Goal: Task Accomplishment & Management: Use online tool/utility

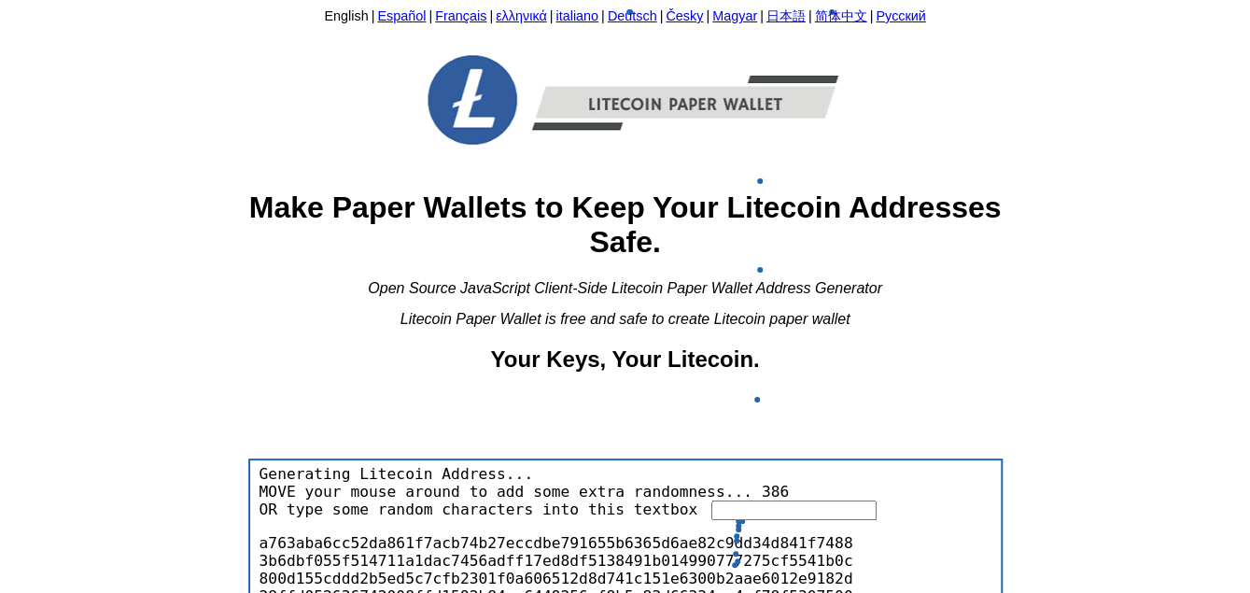
click at [735, 517] on input "text" at bounding box center [793, 510] width 165 height 20
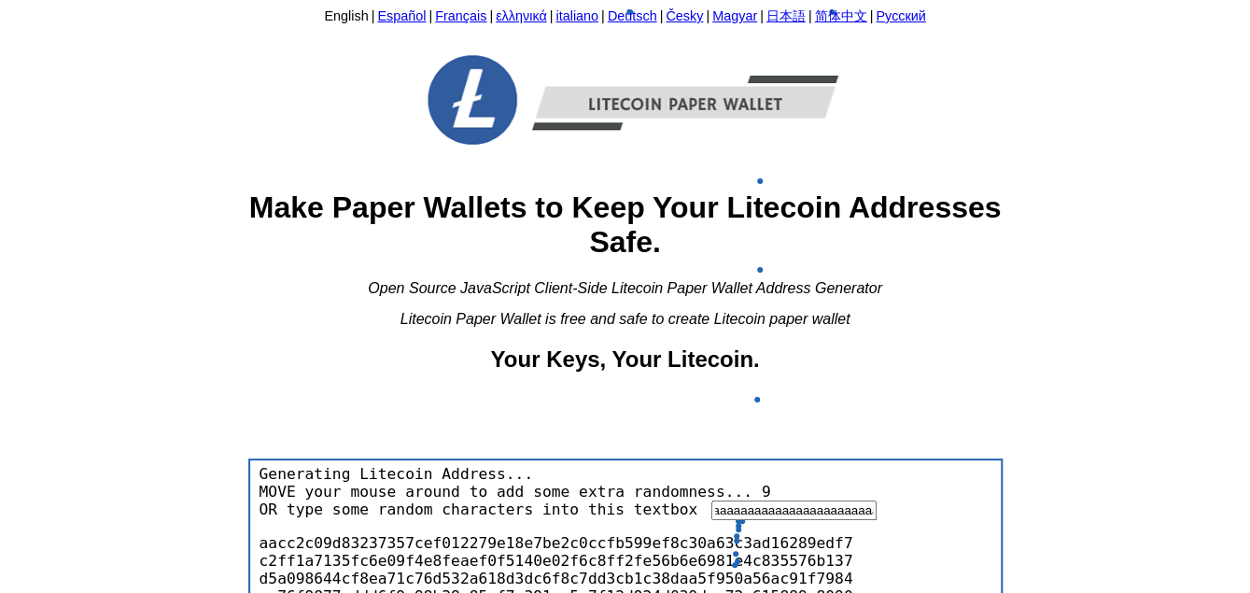
scroll to position [0, 2479]
type input "aaaaaaaaaaaaaaaaaaaaaaaaaaaaaaaaaaaaaaaaaaaaaaaaaaaaaaaaaaaaaaaaaaaaaaaaaaaaaaa…"
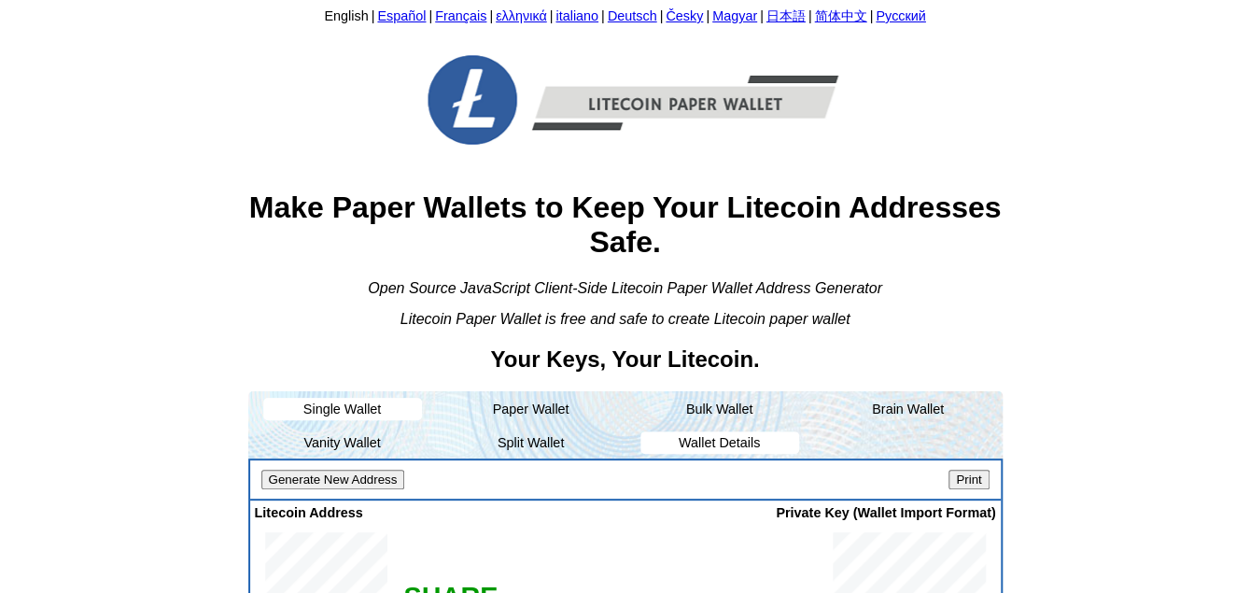
click at [727, 434] on li "Wallet Details" at bounding box center [719, 442] width 159 height 22
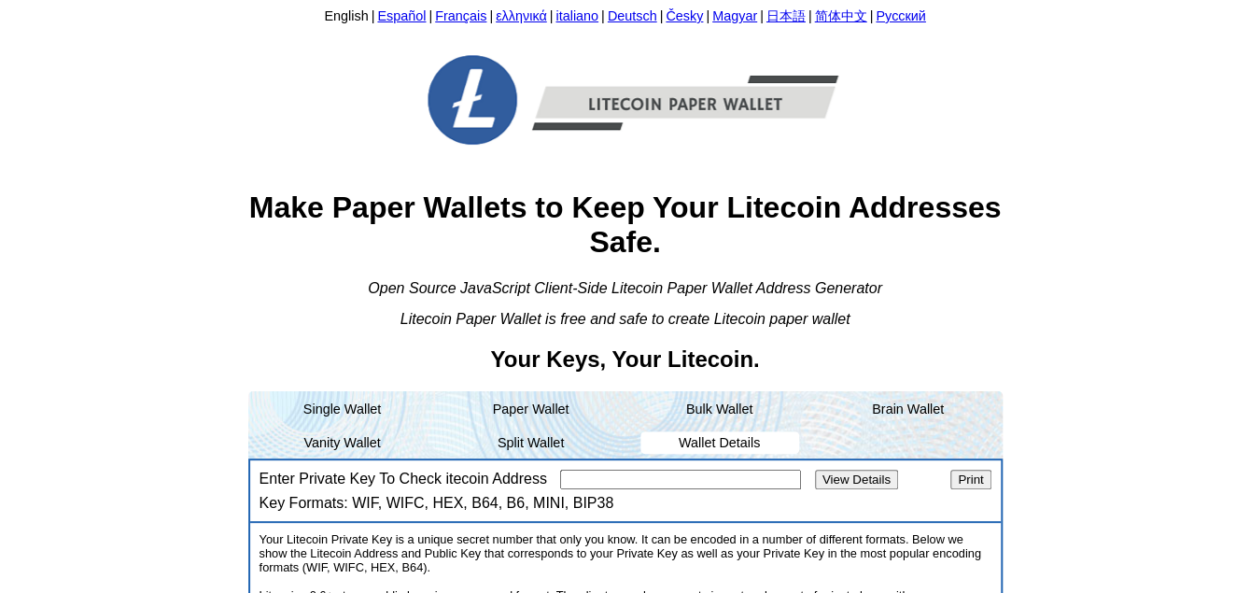
paste input "6v85QXc6NxZ5tsqMkcg3gMWdbwiksQWmkMouvfLowA2LN7Dqmqt"
type input "6v85QXc6NxZ5tsqMkcg3gMWdbwiksQWmkMouvfLowA2LN7Dqmqt"
click at [867, 478] on input "View Details" at bounding box center [856, 479] width 83 height 20
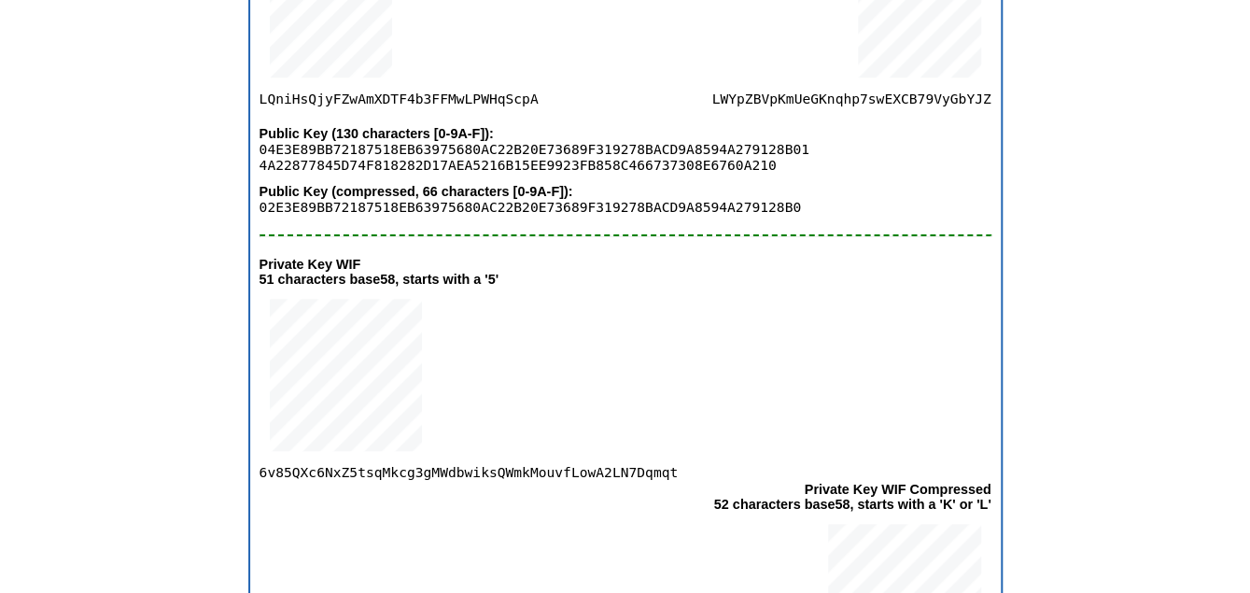
scroll to position [723, 0]
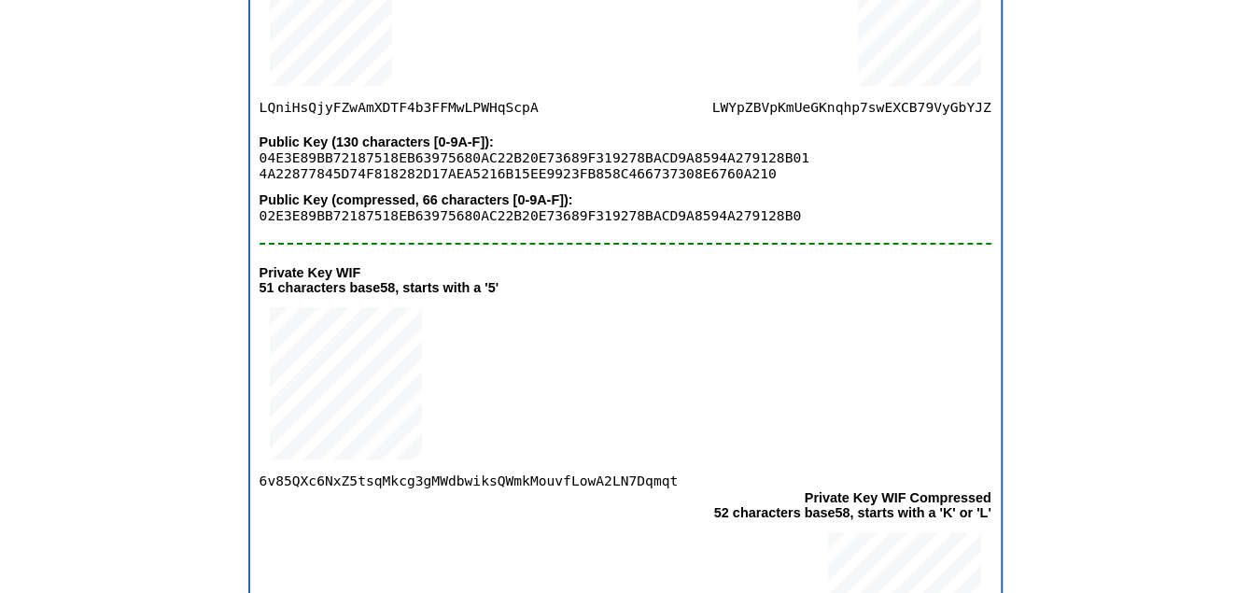
click at [821, 101] on span "LWYpZBVpKmUeGKnqhp7swEXCB79VyGbYJZ" at bounding box center [850, 33] width 279 height 164
copy span "LWYpZBVpKmUeGKnqhp7swEXCB79VyGbYJZ"
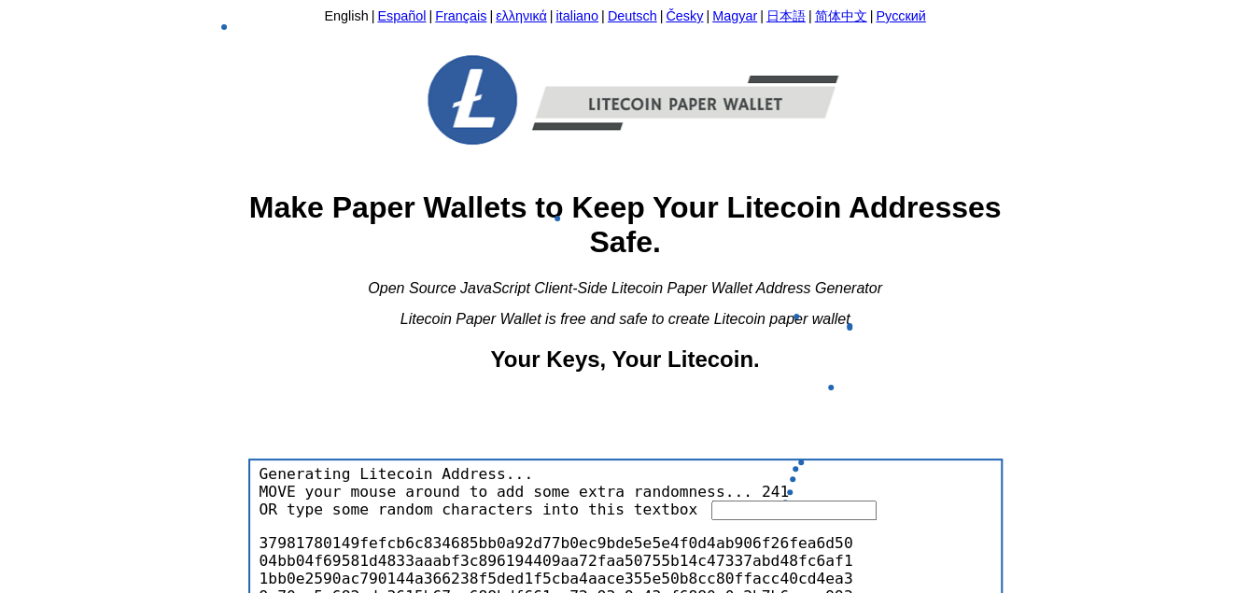
click at [782, 500] on input "text" at bounding box center [793, 510] width 165 height 20
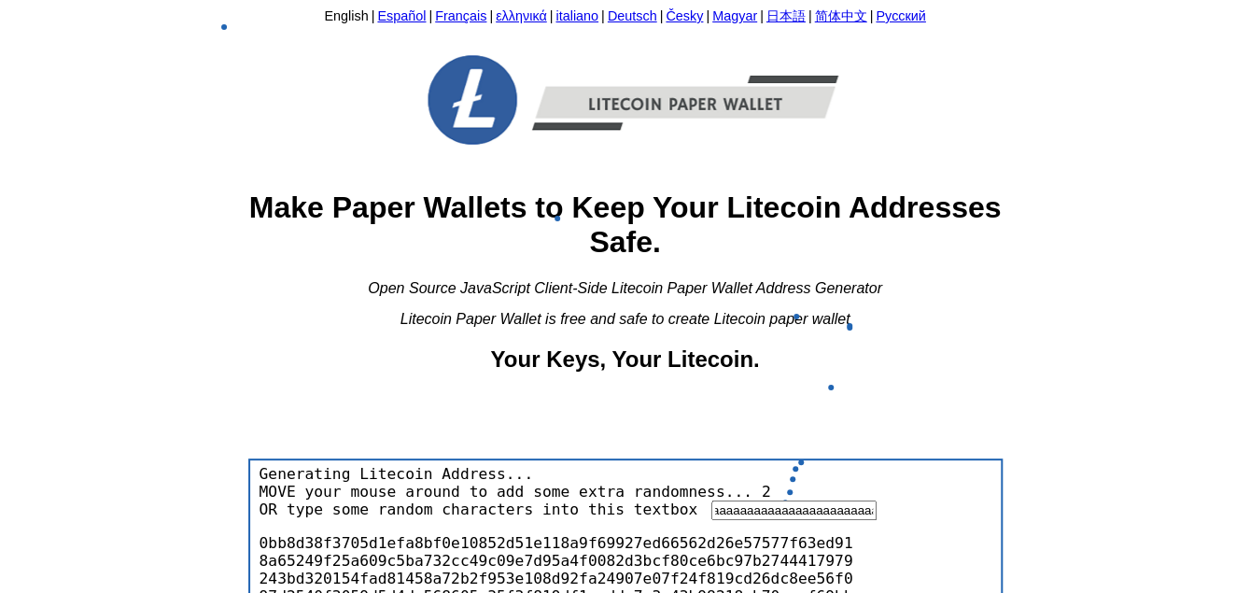
type input "aaaaaaaaaaaaaaaaaaaaaaaaaaaaaaaaaaaaaaaaaaaaaaaaaaaaaaaaaaaaaaaaaaaaaaaaaaaaaaa…"
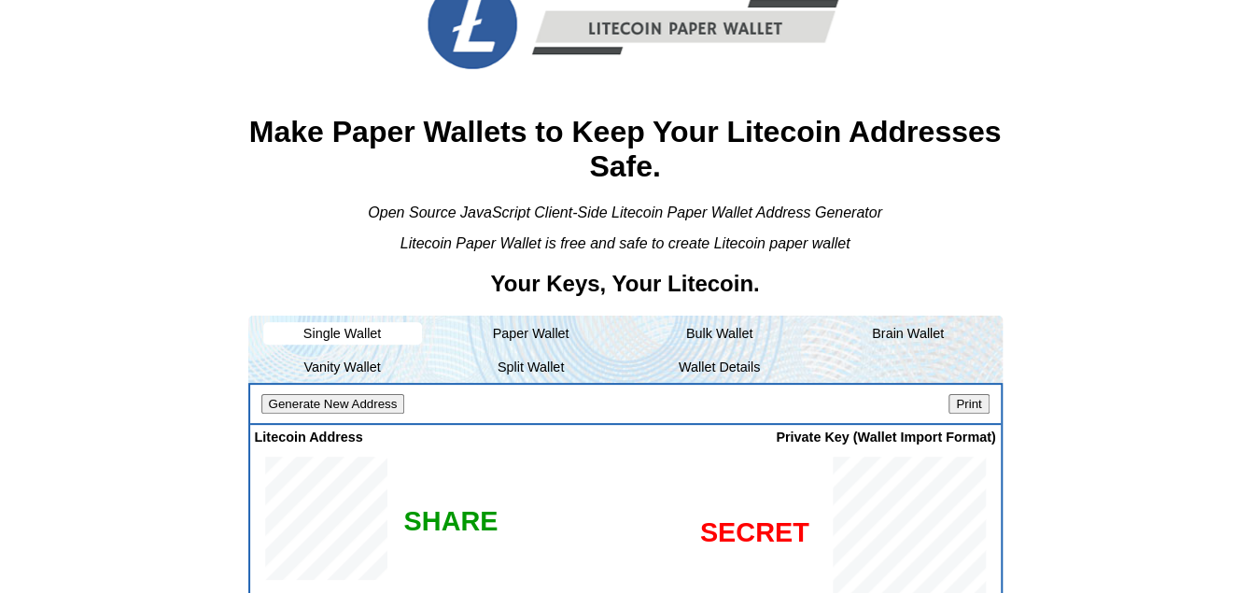
scroll to position [187, 0]
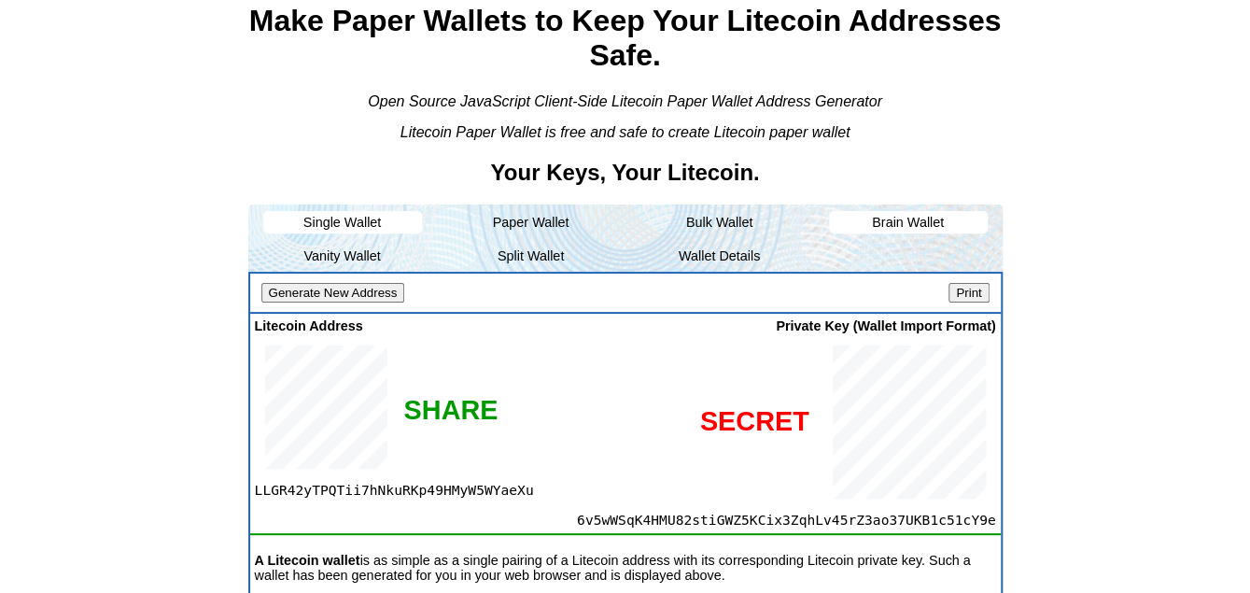
click at [912, 227] on li "Brain Wallet" at bounding box center [908, 222] width 159 height 22
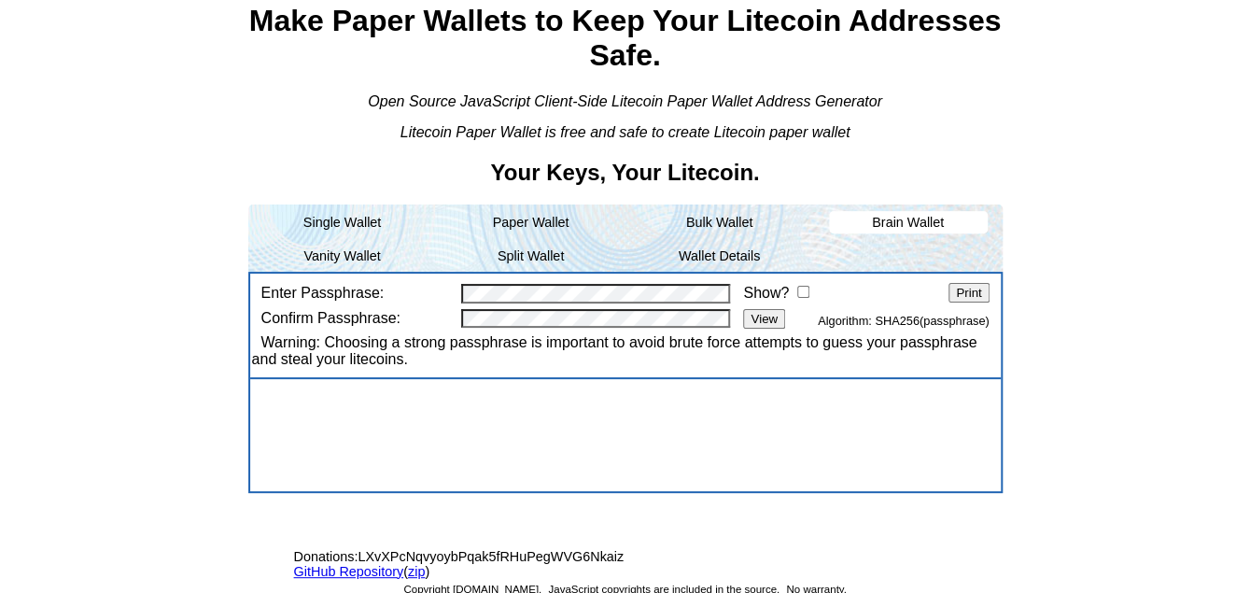
click at [804, 292] on input "Show?" at bounding box center [803, 292] width 12 height 12
checkbox input "true"
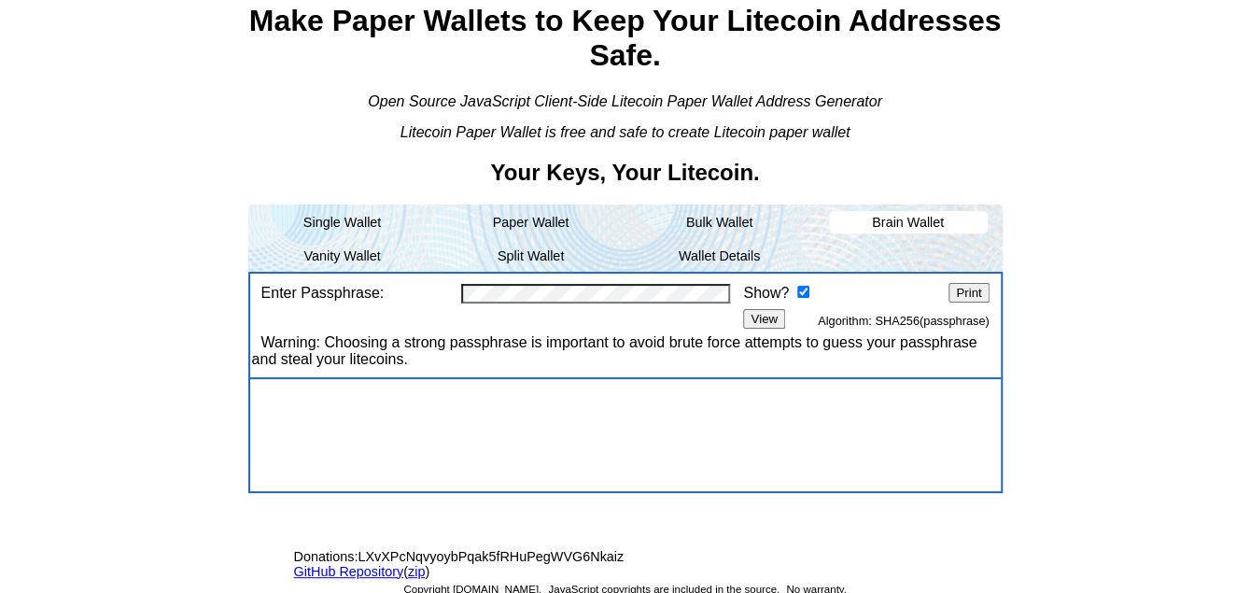
drag, startPoint x: 803, startPoint y: 430, endPoint x: 803, endPoint y: 416, distance: 14.0
click at [803, 430] on div "Enter Passphrase: Show? Print Confirm Passphrase: View Algorithm: SHA256(passph…" at bounding box center [625, 382] width 754 height 221
click at [748, 317] on input "View" at bounding box center [764, 319] width 42 height 20
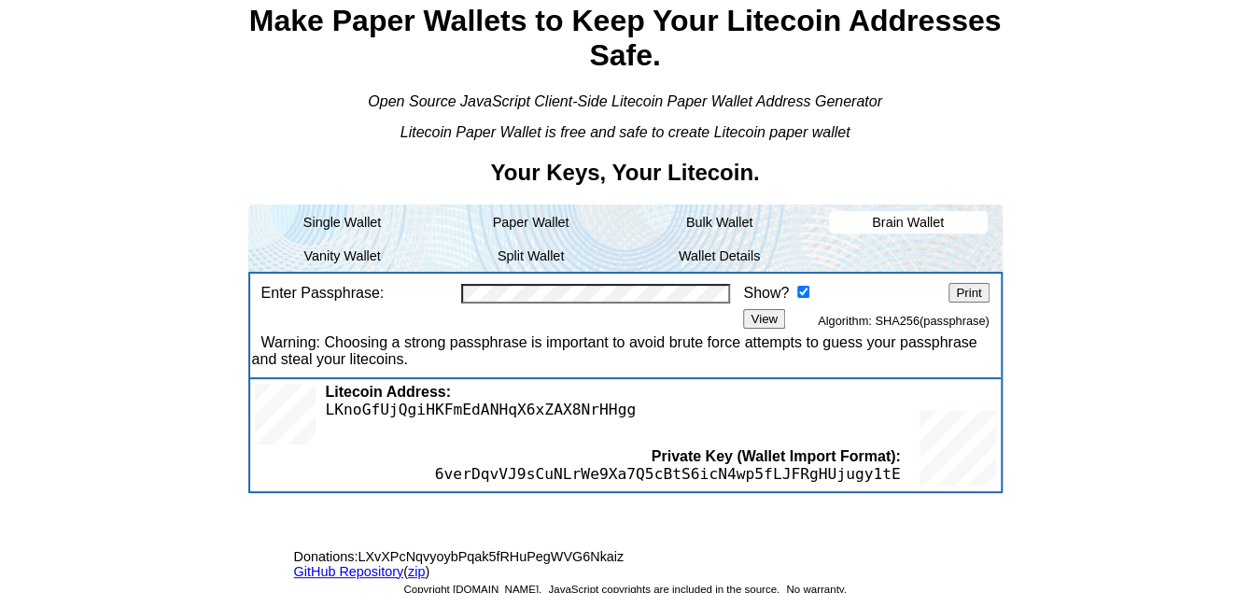
click at [379, 411] on span "LKnoGfUjQgiHKFmEdANHqX6xZAX8NrHHgg" at bounding box center [480, 409] width 311 height 18
copy span "LKnoGfUjQgiHKFmEdANHqX6xZAX8NrHHgg"
click at [524, 408] on span "LcRPweiPKmesZrjgJAdCwnL8JgDXpxh33b" at bounding box center [480, 409] width 311 height 18
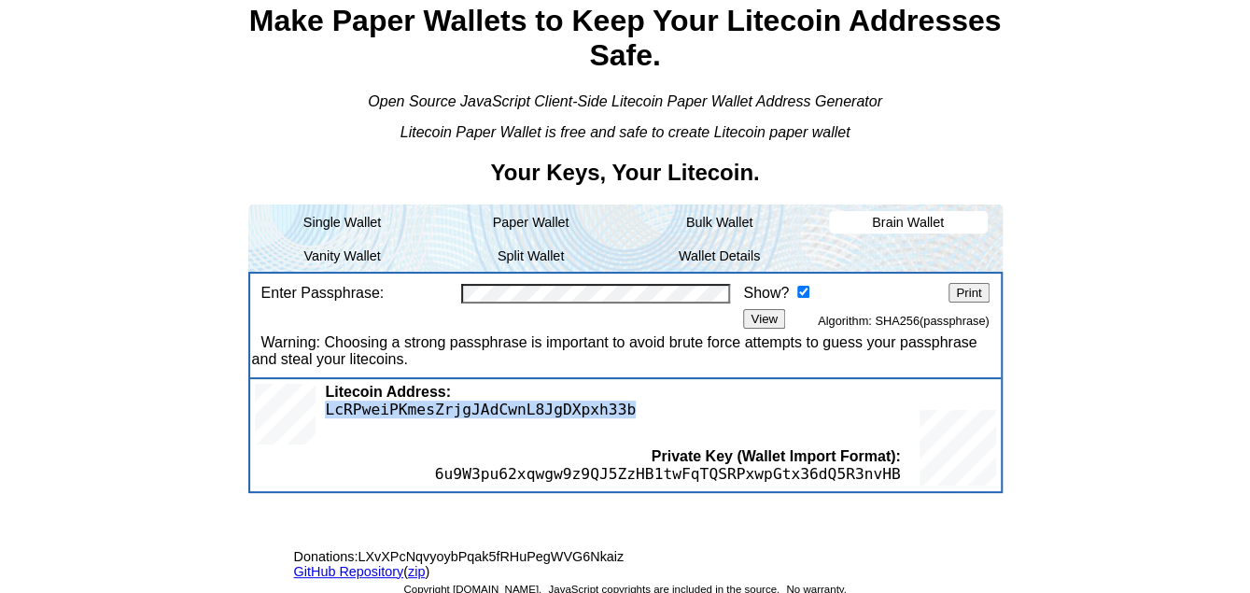
copy span "LcRPweiPKmesZrjgJAdCwnL8JgDXpxh33b"
click at [521, 412] on span "LXKbupfGXTybfkHjN7cFwvRqBvnzM3vEFm" at bounding box center [480, 409] width 311 height 18
drag, startPoint x: 521, startPoint y: 412, endPoint x: 547, endPoint y: 126, distance: 286.8
click at [521, 411] on span "LXKbupfGXTybfkHjN7cFwvRqBvnzM3vEFm" at bounding box center [480, 409] width 311 height 18
copy span "LXKbupfGXTybfkHjN7cFwvRqBvnzM3vEFm"
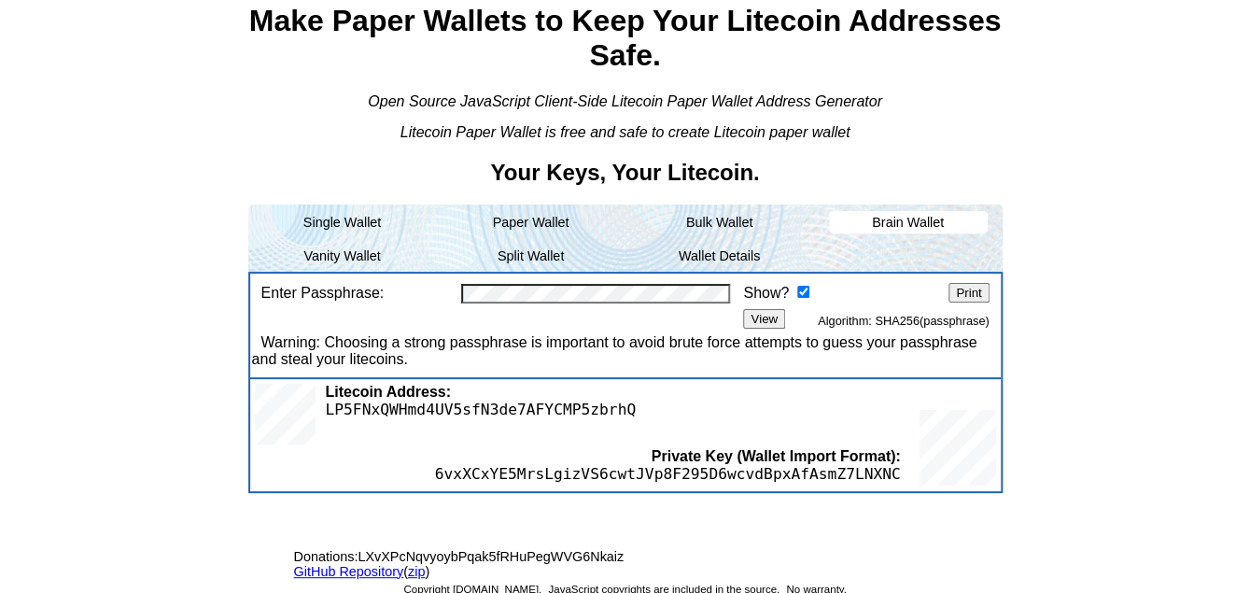
click at [526, 416] on span "LP5FNxQWHmd4UV5sfN3de7AFYCMP5zbrhQ" at bounding box center [480, 409] width 311 height 18
copy span "LP5FNxQWHmd4UV5sfN3de7AFYCMP5zbrhQ"
click at [494, 411] on span "LZgy6e7sFtfhPShBU8DoNTnJrBDnMB3Pii" at bounding box center [480, 409] width 311 height 18
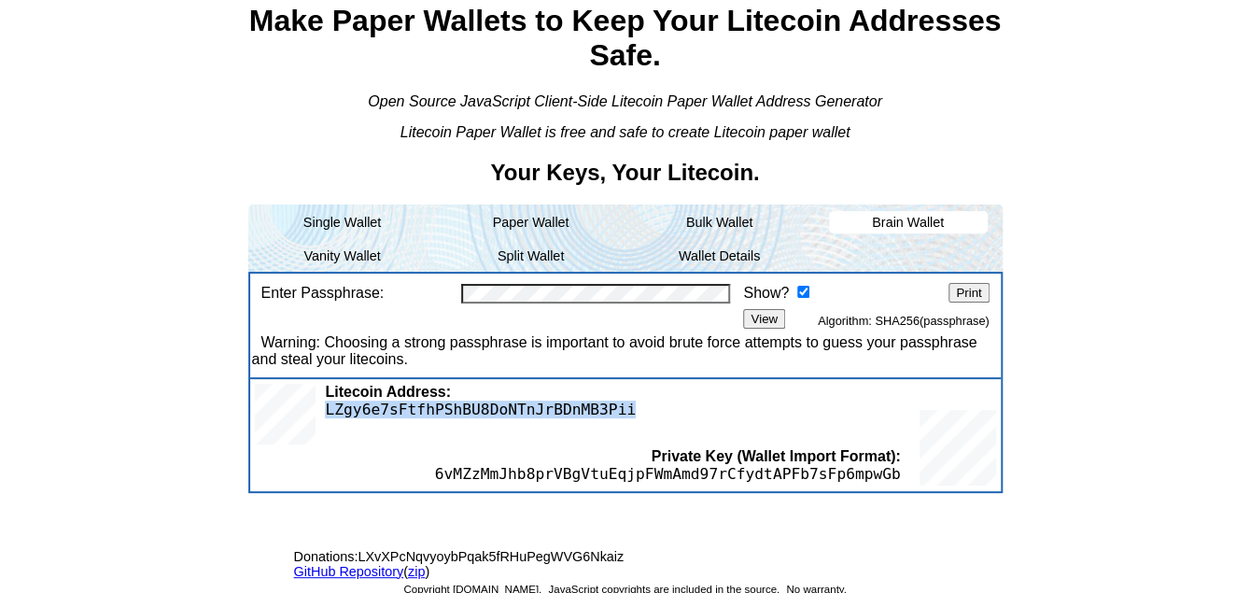
click at [494, 411] on span "LZgy6e7sFtfhPShBU8DoNTnJrBDnMB3Pii" at bounding box center [480, 409] width 311 height 18
copy span "LZgy6e7sFtfhPShBU8DoNTnJrBDnMB3Pii"
click at [572, 403] on span "Le2jNpfzJssEdPBgGE1URLHivJtbfkZRyw" at bounding box center [480, 409] width 311 height 18
copy span "Le2jNpfzJssEdPBgGE1URLHivJtbfkZRyw"
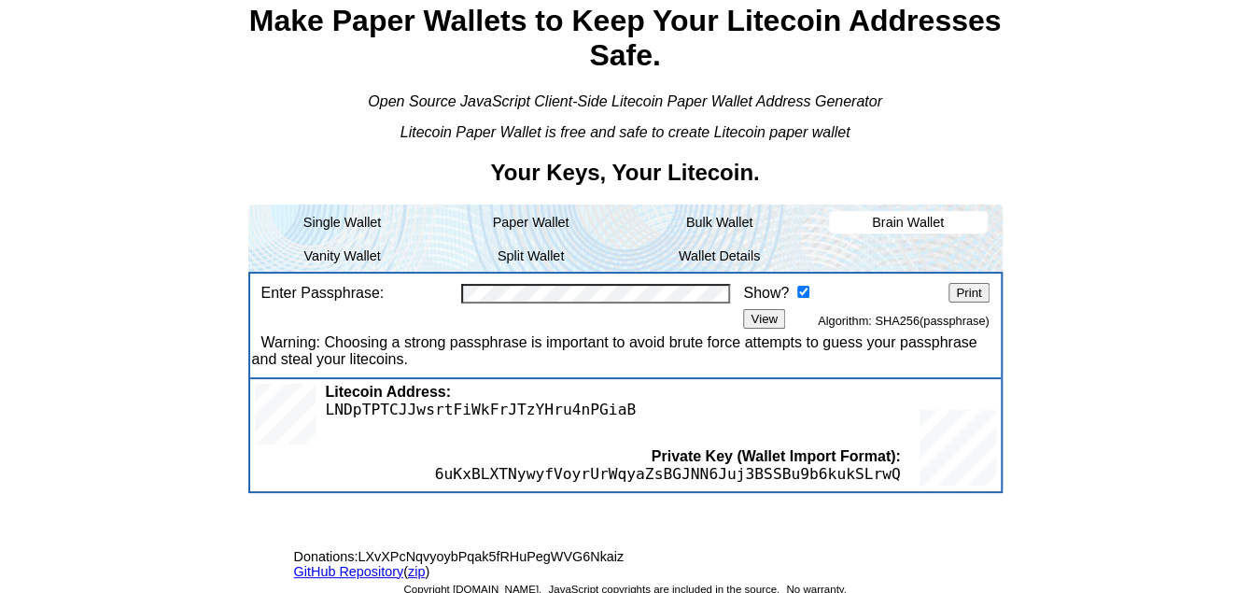
click at [553, 407] on span "LNDpTPTCJJwsrtFiWkFrJTzYHru4nPGiaB" at bounding box center [480, 409] width 311 height 18
drag, startPoint x: 553, startPoint y: 407, endPoint x: 553, endPoint y: 395, distance: 12.1
click at [553, 407] on span "LNDpTPTCJJwsrtFiWkFrJTzYHru4nPGiaB" at bounding box center [480, 409] width 311 height 18
copy span "LNDpTPTCJJwsrtFiWkFrJTzYHru4nPGiaB"
click at [547, 415] on span "LVRwbef7Wi5UqDZvwBtCQMjjRdcPj8FMSQ" at bounding box center [480, 409] width 311 height 18
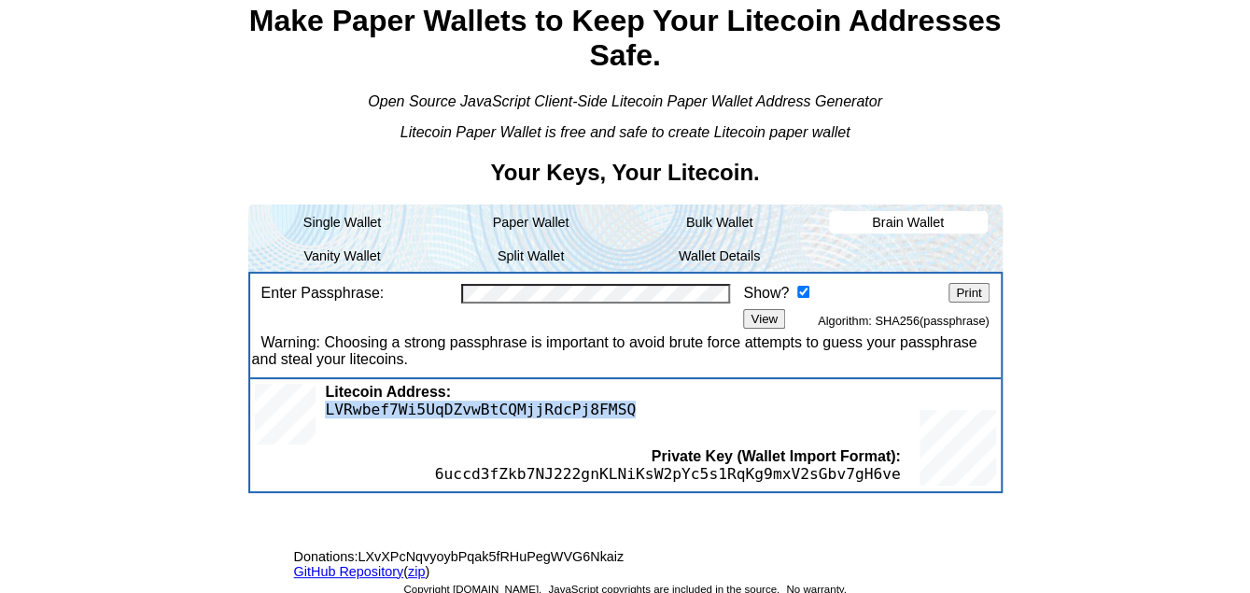
click at [547, 415] on span "LVRwbef7Wi5UqDZvwBtCQMjjRdcPj8FMSQ" at bounding box center [480, 409] width 311 height 18
copy span "LVRwbef7Wi5UqDZvwBtCQMjjRdcPj8FMSQ"
click at [504, 400] on span "LevppE2qeqCYZpMRsz9q6eqcNBEBZuoLEb" at bounding box center [480, 409] width 311 height 18
drag, startPoint x: 504, startPoint y: 400, endPoint x: 514, endPoint y: 390, distance: 14.5
click at [504, 400] on span "LevppE2qeqCYZpMRsz9q6eqcNBEBZuoLEb" at bounding box center [480, 409] width 311 height 18
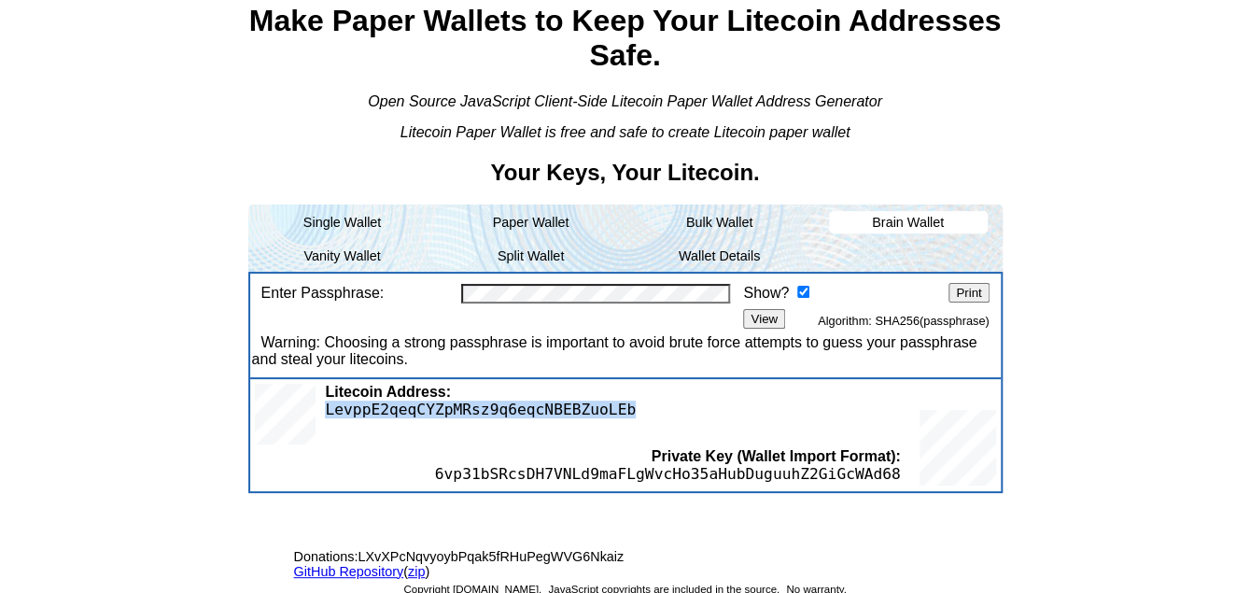
copy div "LevppE2qeqCYZpMRsz9q6eqcNBEBZuoLEb"
click at [572, 401] on span "LZTwoGK5v69yTFqnMU8pF2N3twPtV2oE3V" at bounding box center [480, 409] width 311 height 18
copy span "LZTwoGK5v69yTFqnMU8pF2N3twPtV2oE3V"
click at [542, 412] on span "LgA2iW3wroBTfhEg5hX94YPUfq3qNbMGgy" at bounding box center [480, 409] width 311 height 18
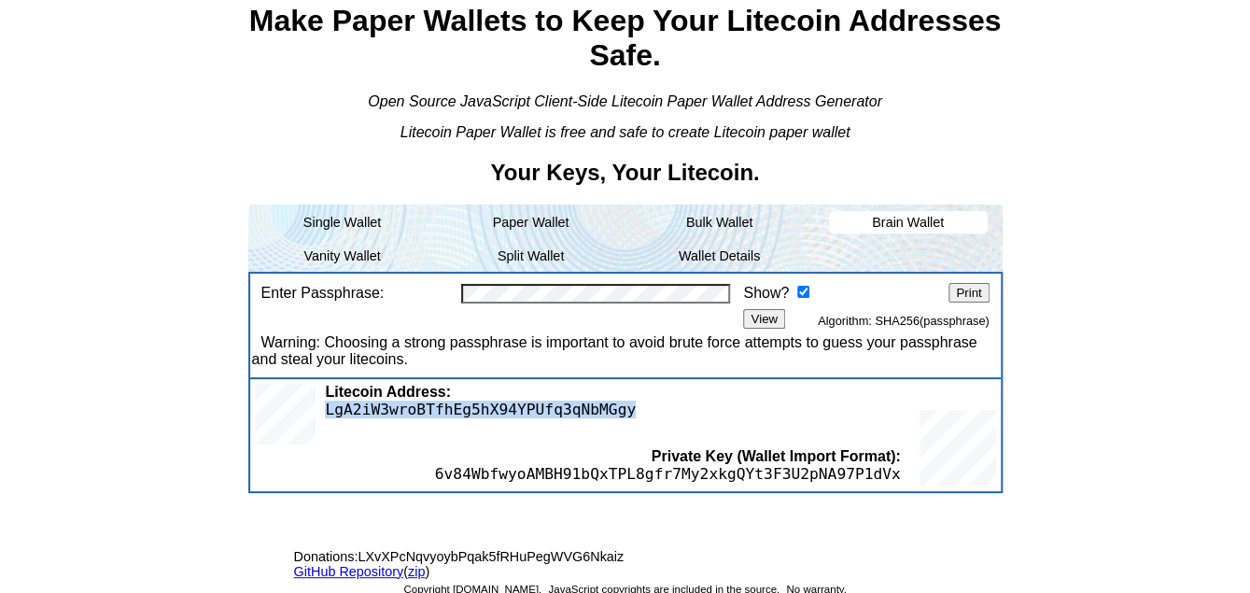
click at [542, 412] on span "LgA2iW3wroBTfhEg5hX94YPUfq3qNbMGgy" at bounding box center [480, 409] width 311 height 18
click at [646, 304] on div "Confirm Passphrase: View Algorithm: SHA256(passphrase)" at bounding box center [625, 315] width 747 height 25
click at [521, 404] on span "LRcvcGkQ6FPyYpwvnt7zCF1CgtxQRseRX7" at bounding box center [480, 409] width 311 height 18
click at [477, 408] on span "LRKC38XiGkoJvJmee5GjLCwXB8brZiLtGz" at bounding box center [480, 409] width 311 height 18
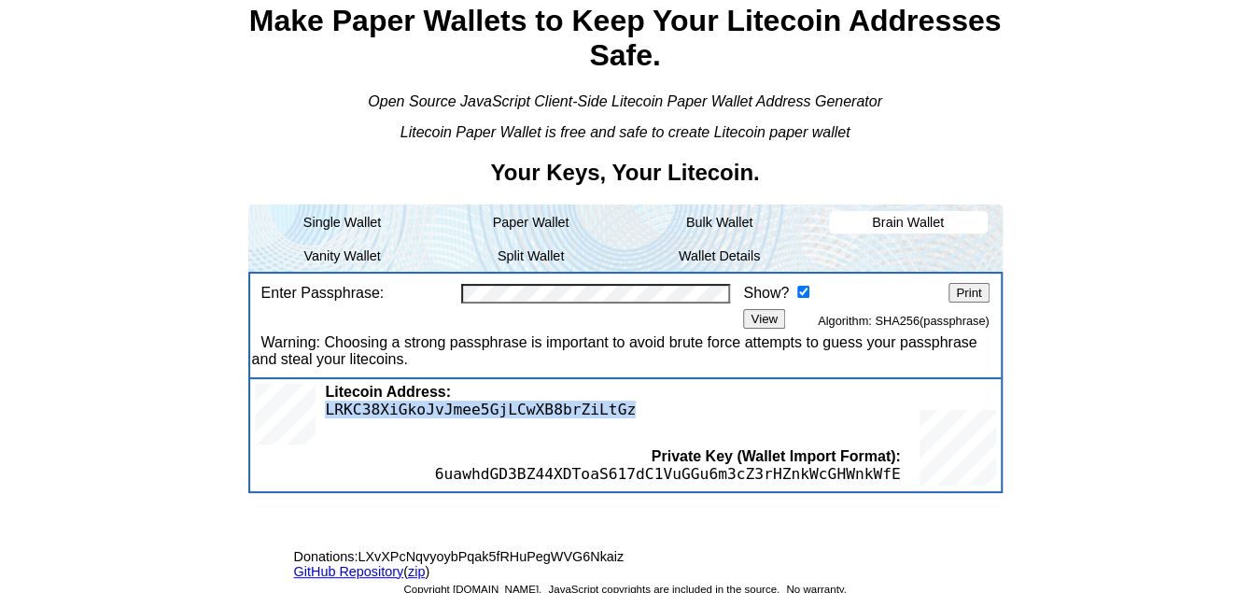
click at [477, 408] on span "LRKC38XiGkoJvJmee5GjLCwXB8brZiLtGz" at bounding box center [480, 409] width 311 height 18
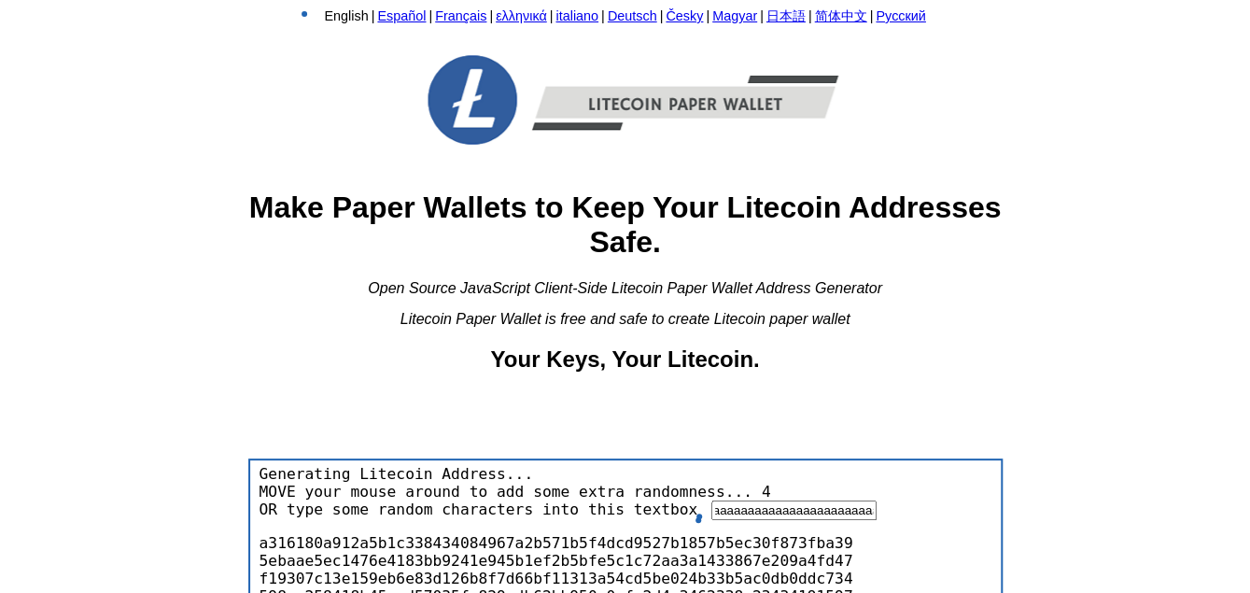
type input "aaaaaaaaaaaaaaaaaaaaaaaaaaaaaaaaaaaaaaaaaaaaaaaaaaaaaaaaaaaaaaaaaaaaaaaaaaaaaaa…"
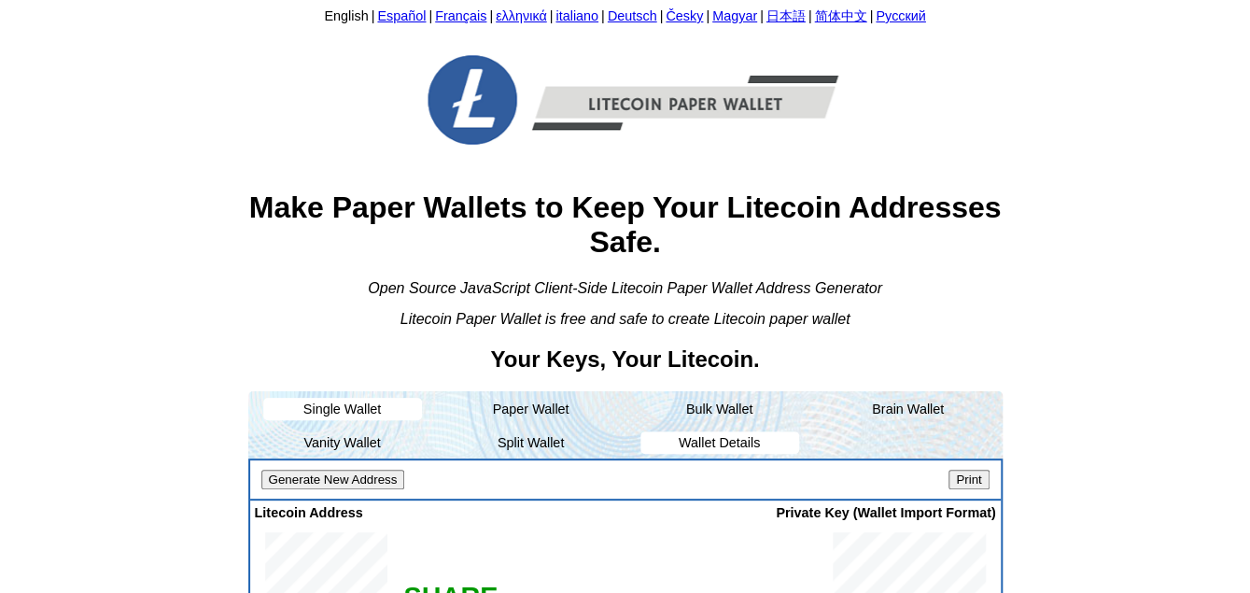
click at [730, 446] on li "Wallet Details" at bounding box center [719, 442] width 159 height 22
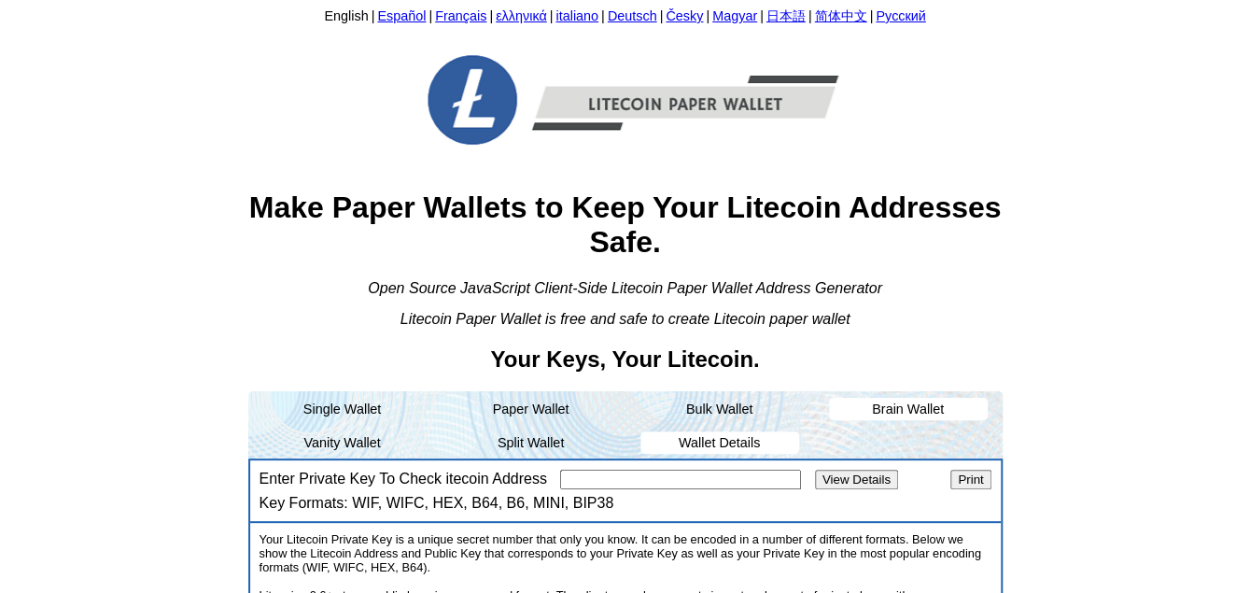
click at [867, 412] on li "Brain Wallet" at bounding box center [908, 409] width 159 height 22
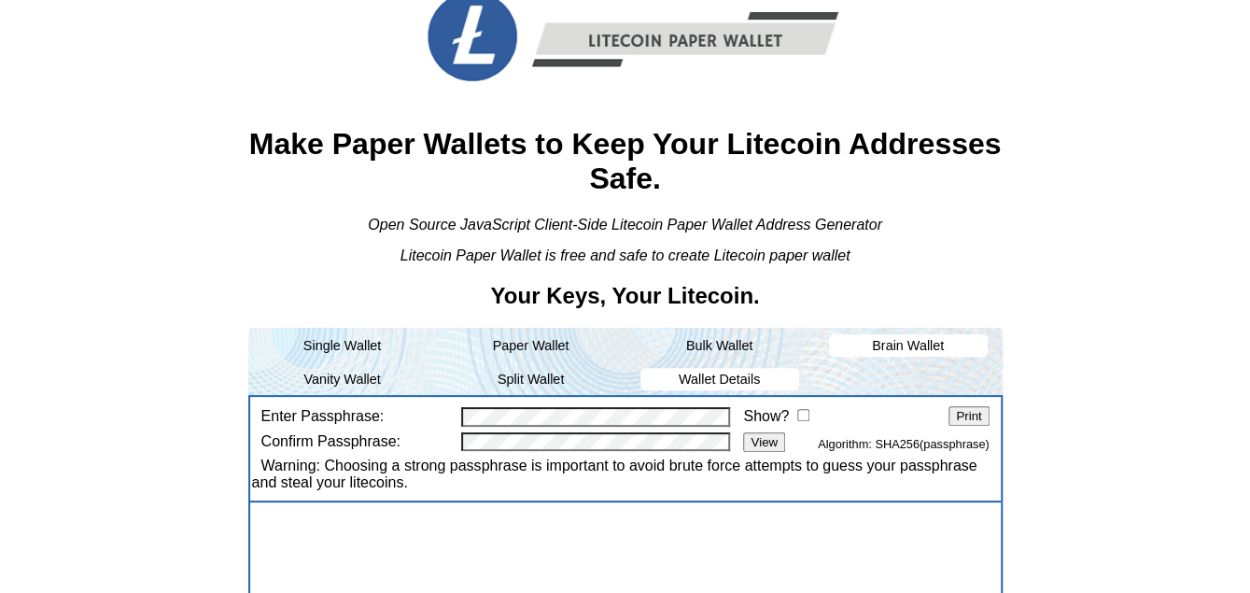
scroll to position [93, 0]
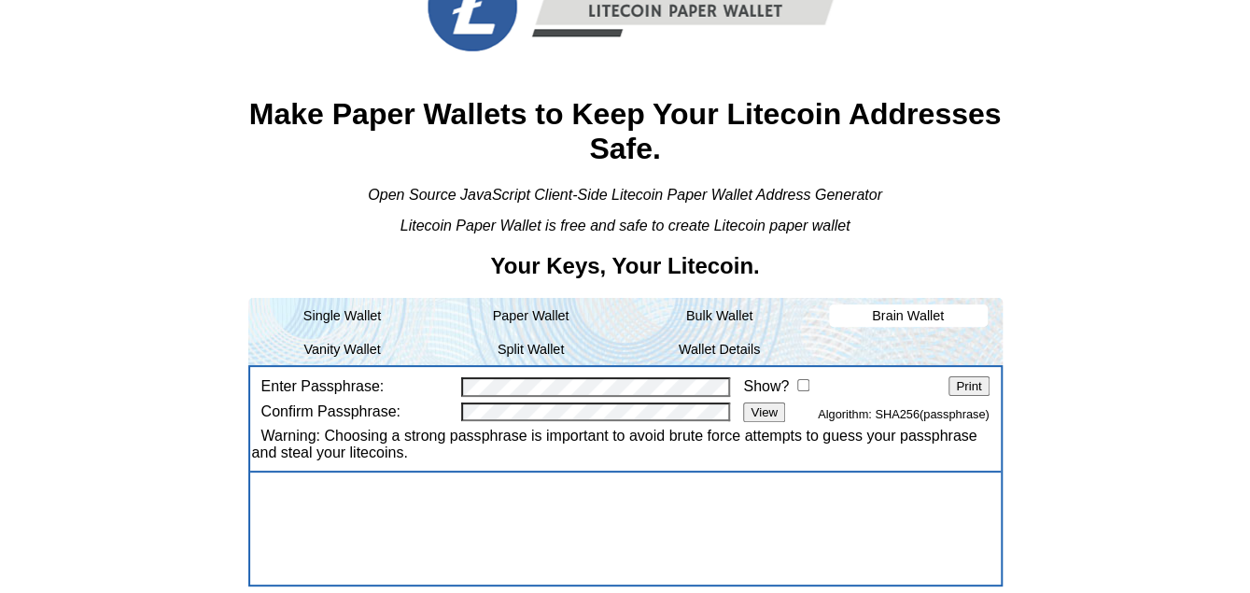
click at [800, 385] on input "Show?" at bounding box center [803, 385] width 12 height 12
checkbox input "true"
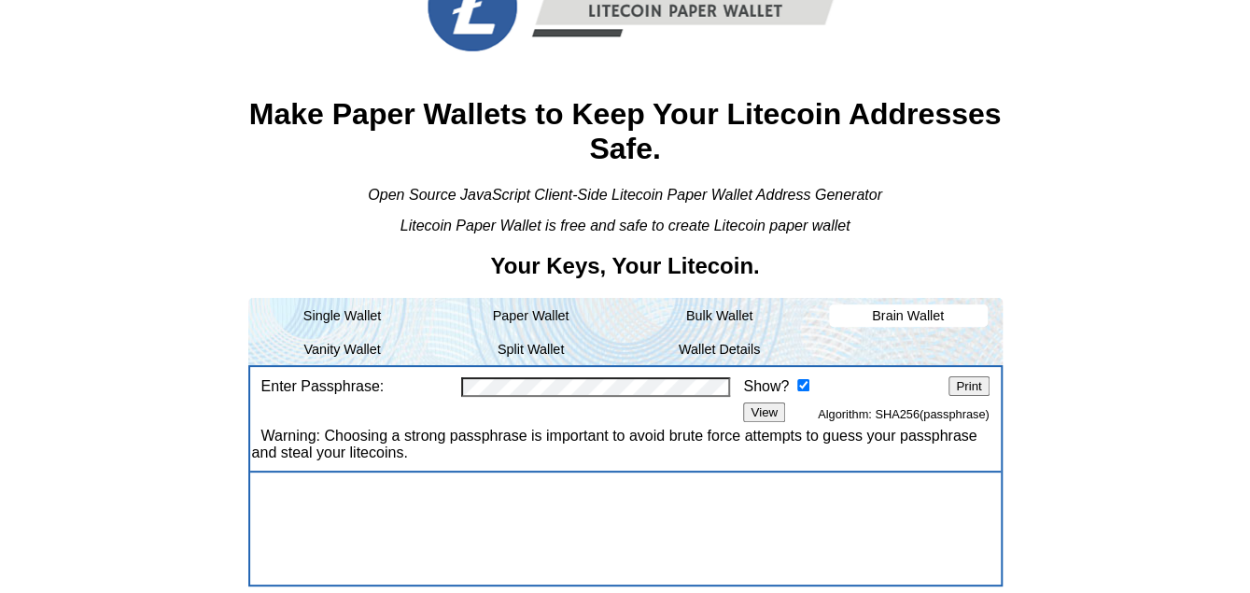
drag, startPoint x: 776, startPoint y: 407, endPoint x: 733, endPoint y: 420, distance: 45.8
click at [776, 408] on input "View" at bounding box center [764, 412] width 42 height 20
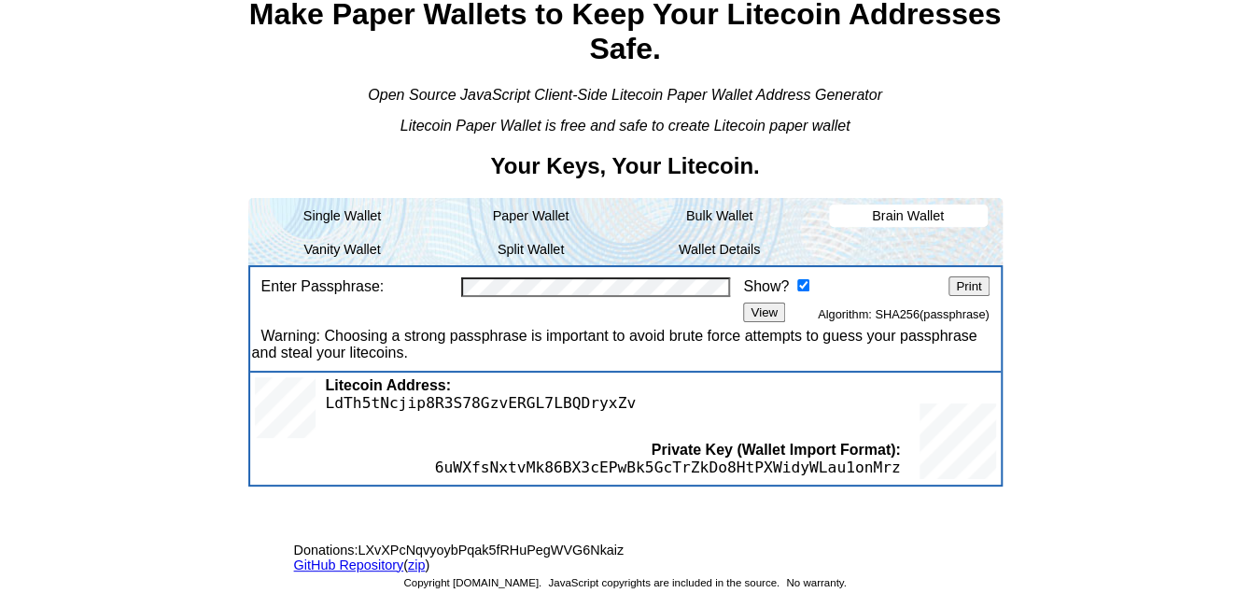
scroll to position [203, 0]
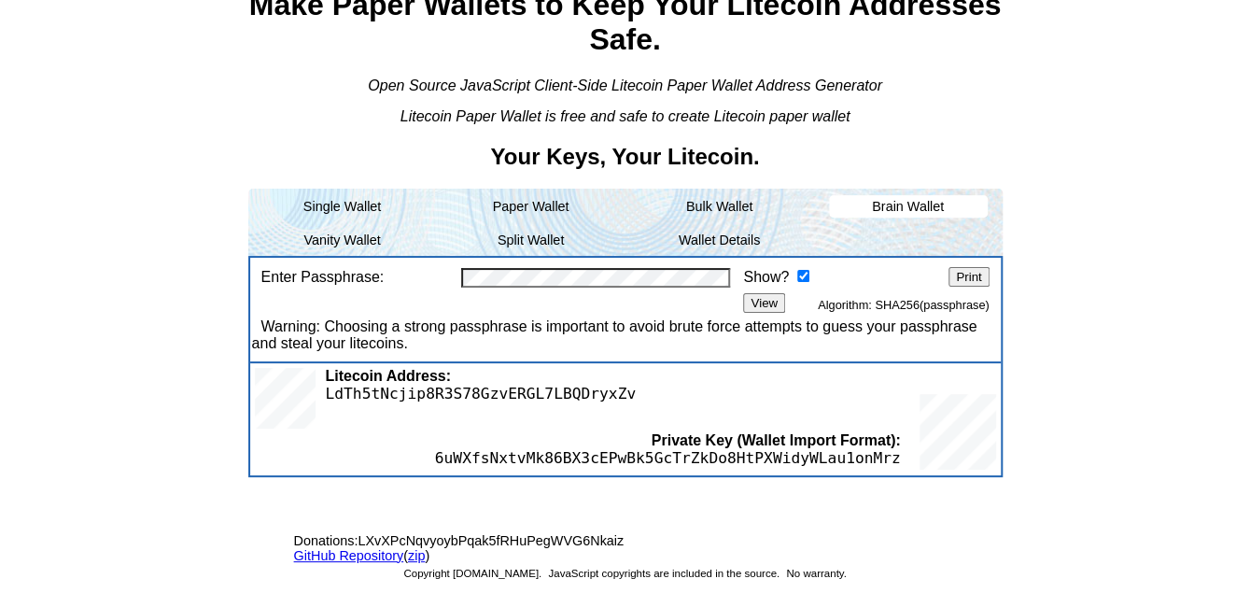
click at [476, 407] on div "Litecoin Address: LdTh5tNcjip8R3S78GzvERGL7LBQDryxZv" at bounding box center [446, 400] width 382 height 65
copy span "Litecoin"
click at [472, 396] on span "LdTh5tNcjip8R3S78GzvERGL7LBQDryxZv" at bounding box center [480, 393] width 311 height 18
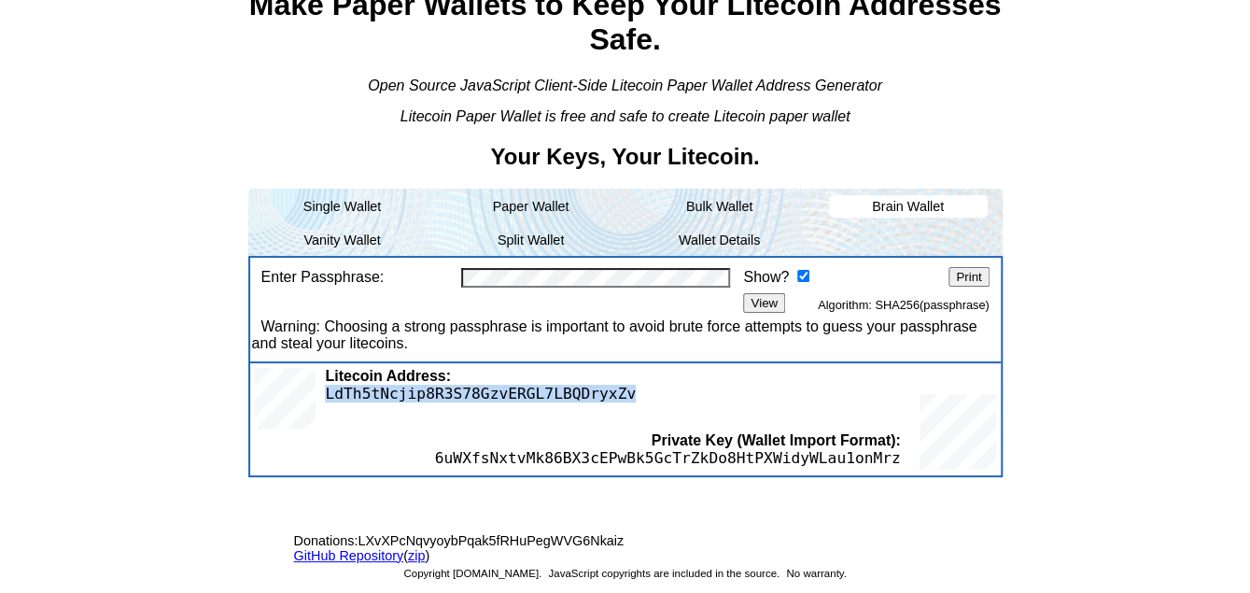
click at [472, 396] on span "LdTh5tNcjip8R3S78GzvERGL7LBQDryxZv" at bounding box center [480, 393] width 311 height 18
copy span "LdTh5tNcjip8R3S78GzvERGL7LBQDryxZv"
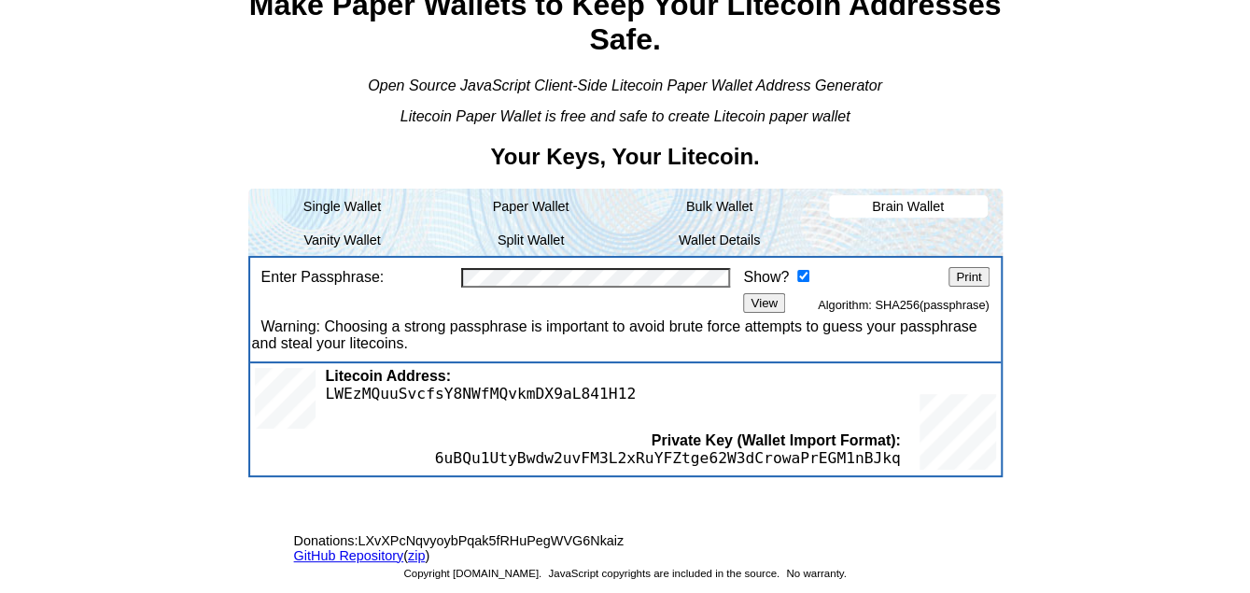
click at [555, 384] on span "LWEzMQuuSvcfsY8NWfMQvkmDX9aL841H12" at bounding box center [480, 393] width 311 height 18
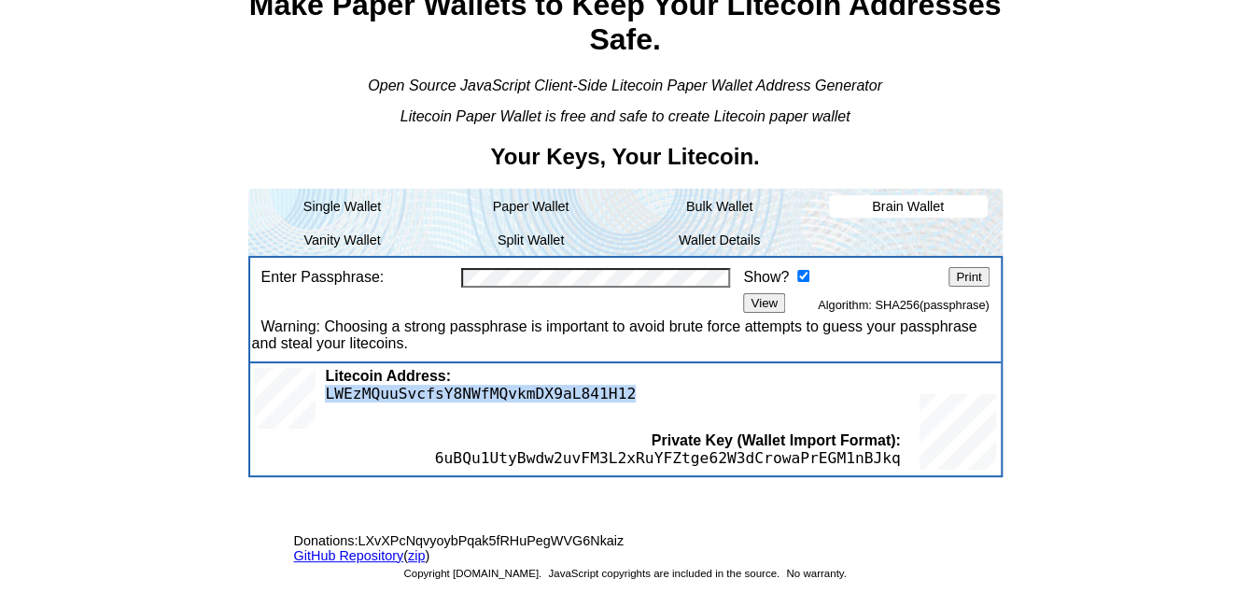
click at [556, 384] on span "LWEzMQuuSvcfsY8NWfMQvkmDX9aL841H12" at bounding box center [480, 393] width 311 height 18
copy div "LWEzMQuuSvcfsY8NWfMQvkmDX9aL841H12"
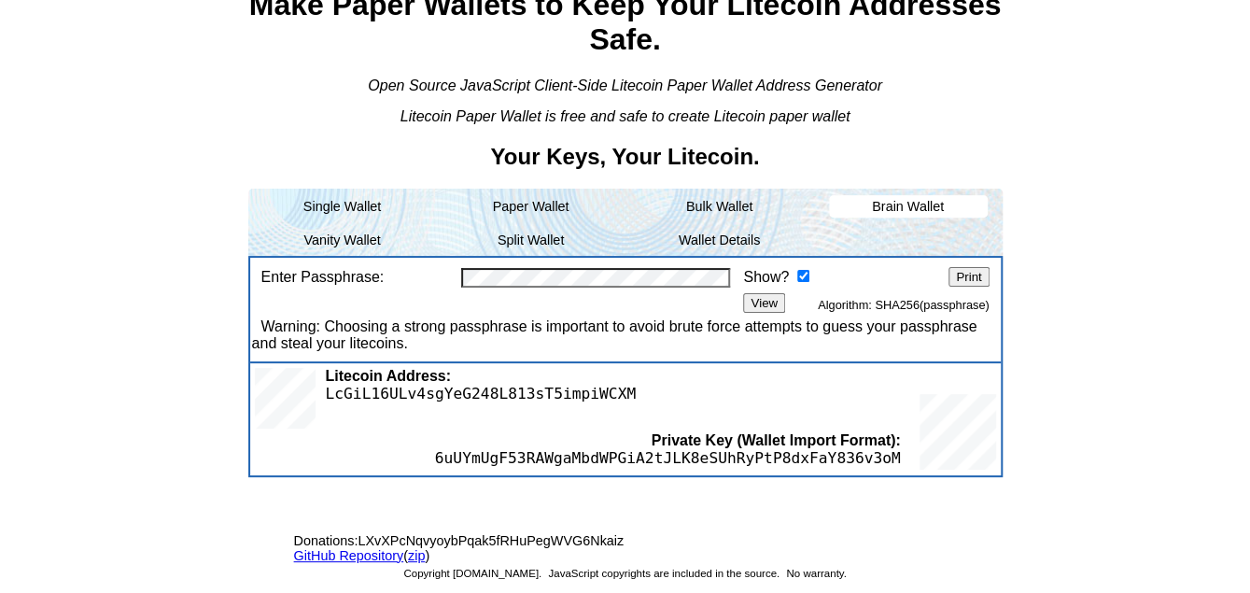
click at [524, 382] on div "Litecoin Address: LcGiL16ULv4sgYeG248L813sT5impiWCXM" at bounding box center [475, 386] width 320 height 37
click at [520, 390] on span "LcGiL16ULv4sgYeG248L813sT5impiWCXM" at bounding box center [480, 393] width 311 height 18
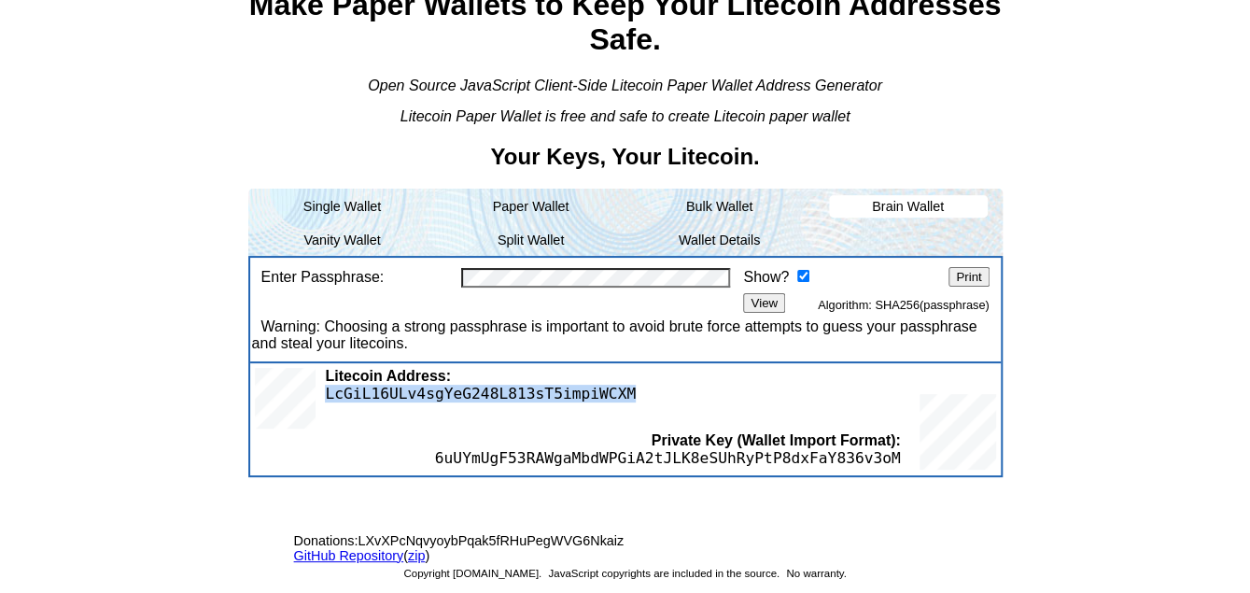
click at [520, 390] on span "LcGiL16ULv4sgYeG248L813sT5impiWCXM" at bounding box center [480, 393] width 311 height 18
copy span "LcGiL16ULv4sgYeG248L813sT5impiWCXM"
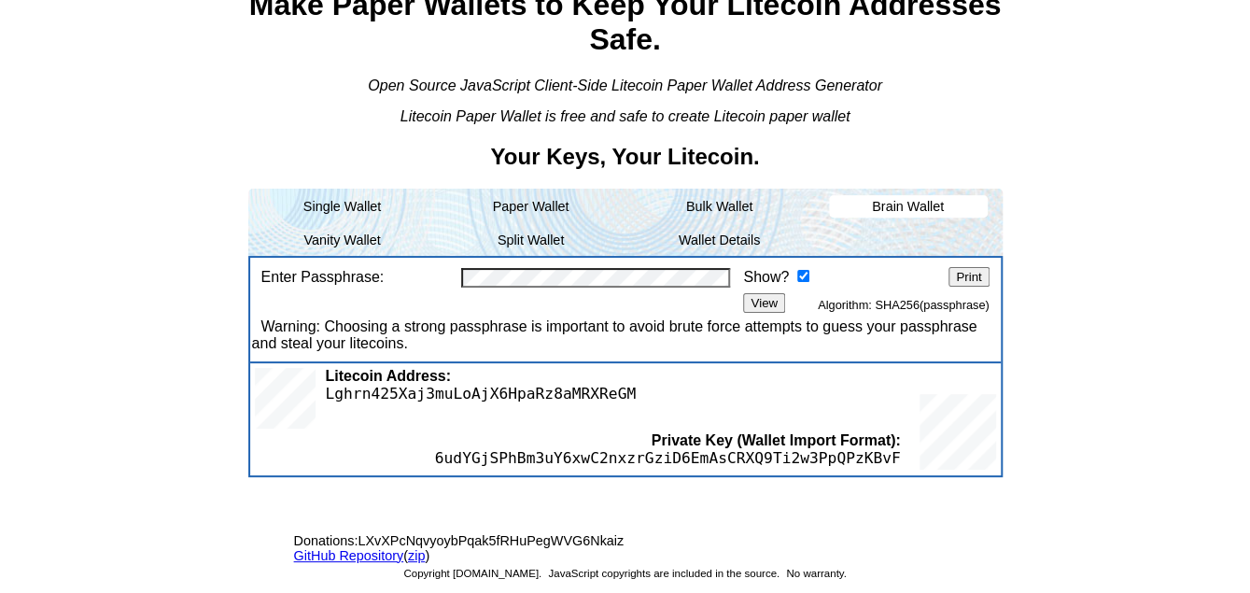
click at [471, 393] on span "Lghrn425Xaj3muLoAjX6HpaRz8aMRXReGM" at bounding box center [480, 393] width 311 height 18
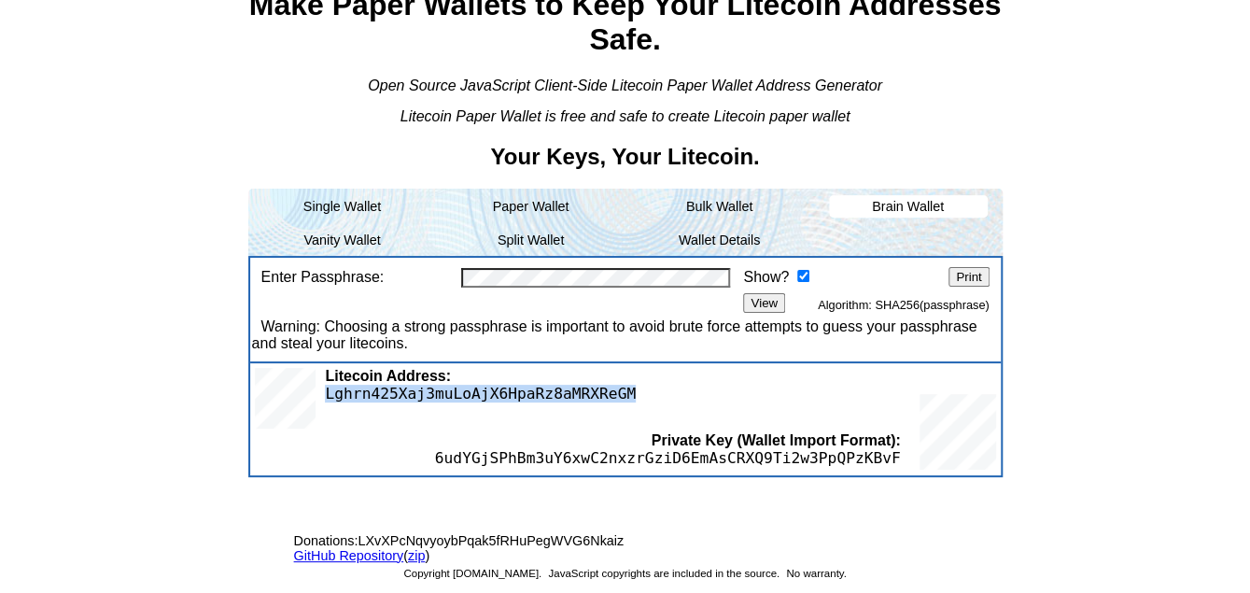
click at [471, 393] on span "Lghrn425Xaj3muLoAjX6HpaRz8aMRXReGM" at bounding box center [480, 393] width 311 height 18
copy span "Lghrn425Xaj3muLoAjX6HpaRz8aMRXReGM"
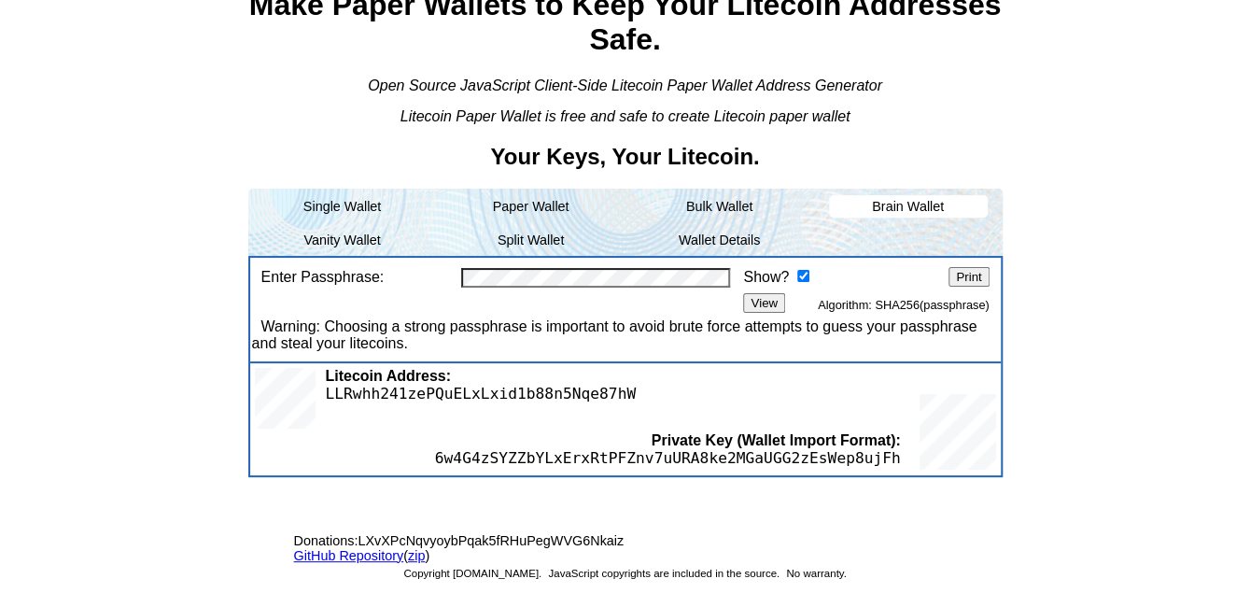
click at [438, 398] on span "LLRwhh241zePQuELxLxid1b88n5Nqe87hW" at bounding box center [480, 393] width 311 height 18
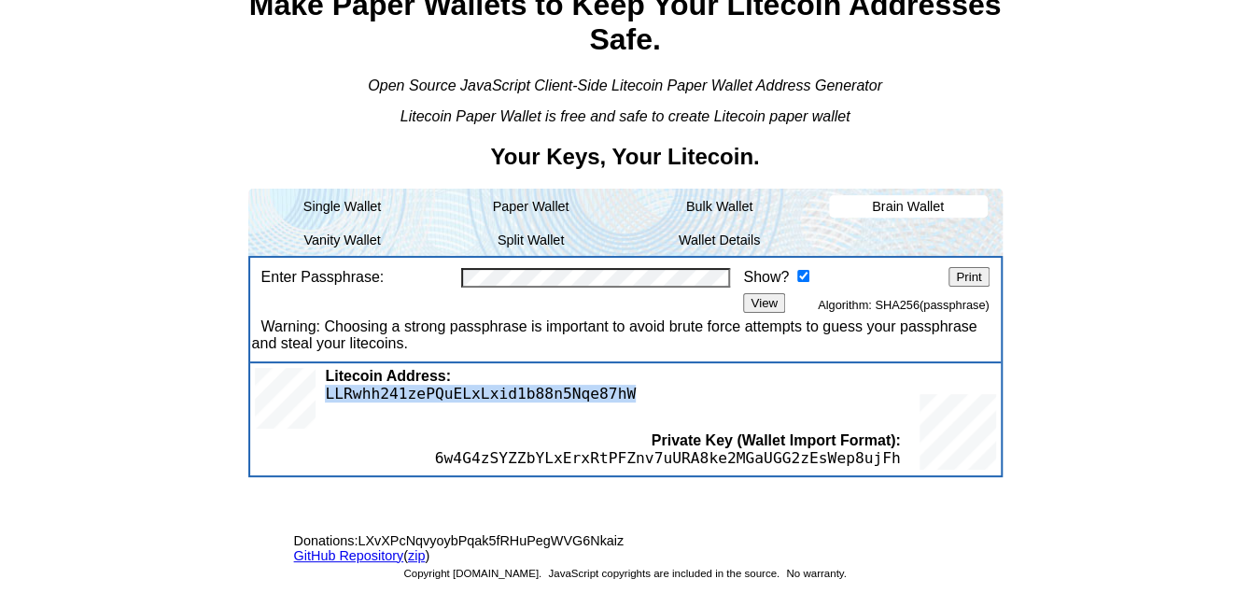
click at [438, 398] on span "LLRwhh241zePQuELxLxid1b88n5Nqe87hW" at bounding box center [480, 393] width 311 height 18
copy span "LLRwhh241zePQuELxLxid1b88n5Nqe87hW"
